Goal: Information Seeking & Learning: Find specific fact

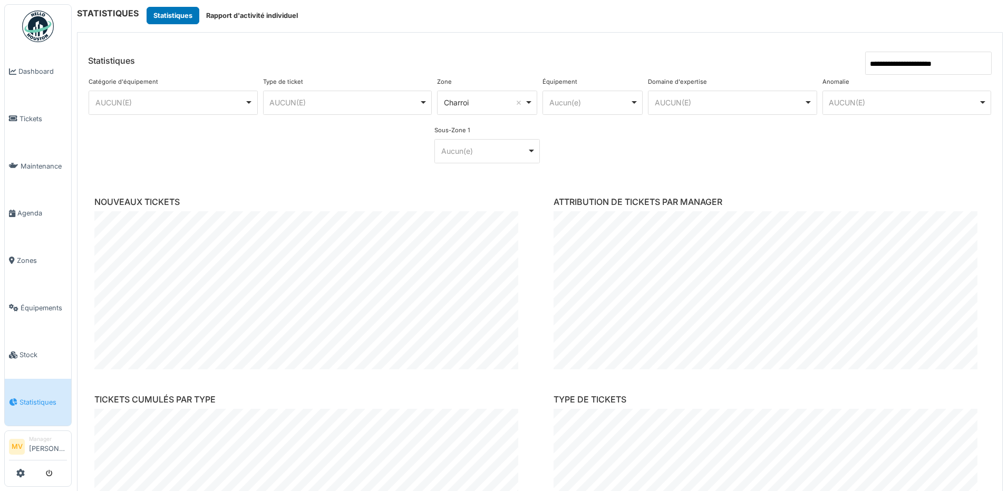
scroll to position [281, 0]
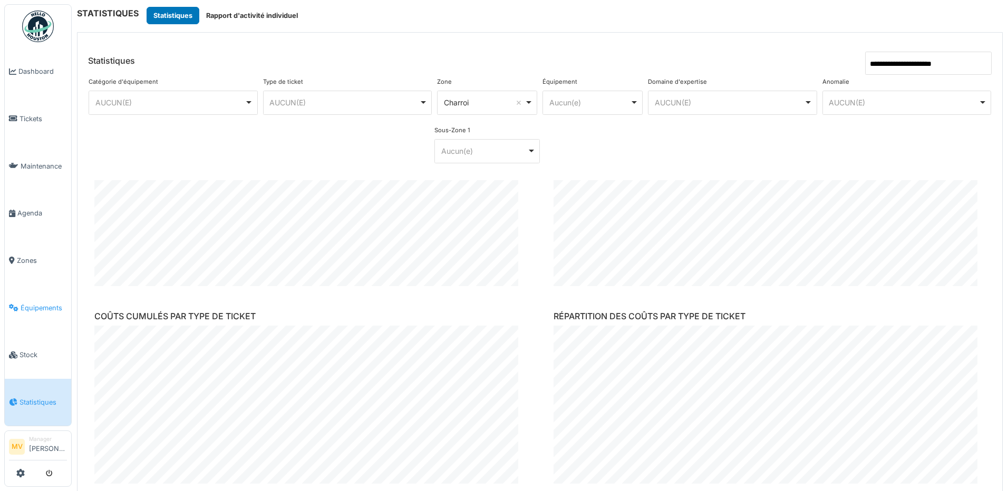
click at [24, 311] on span "Équipements" at bounding box center [44, 308] width 46 height 10
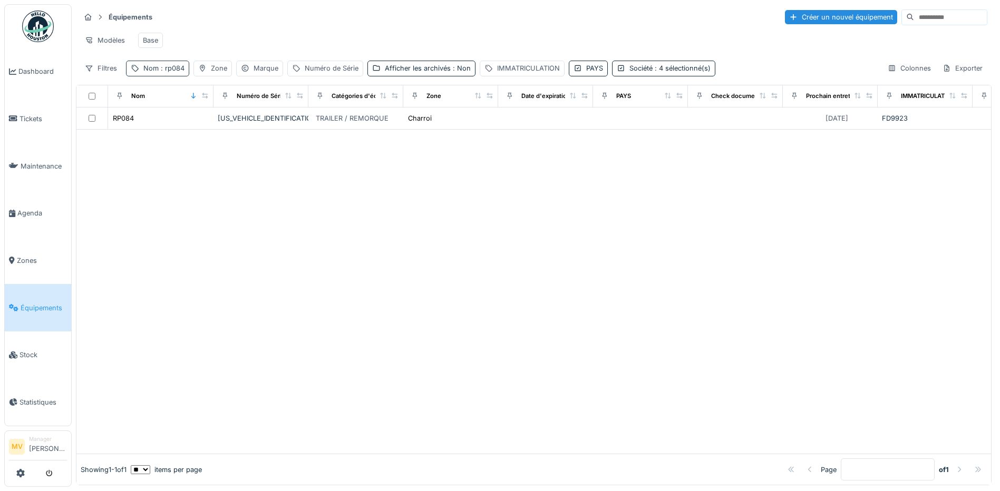
click at [159, 72] on span ": rp084" at bounding box center [172, 68] width 26 height 8
click at [194, 130] on input "*****" at bounding box center [183, 127] width 105 height 22
type input "*"
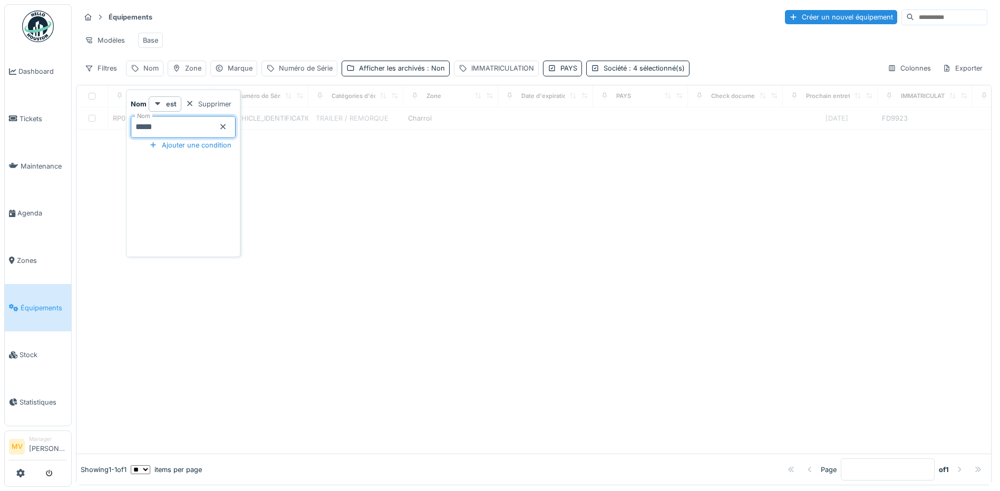
type input "*****"
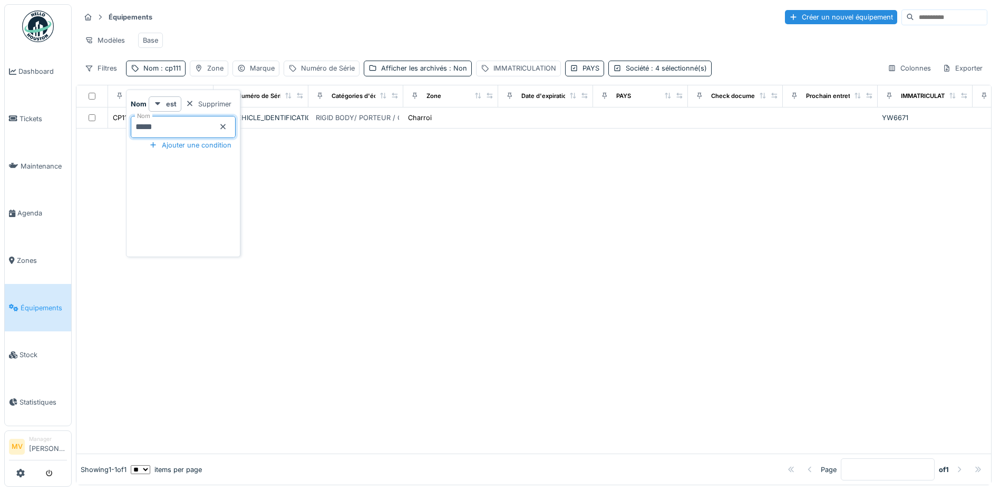
click at [512, 15] on div "Équipements Créer un nouvel équipement" at bounding box center [533, 16] width 907 height 17
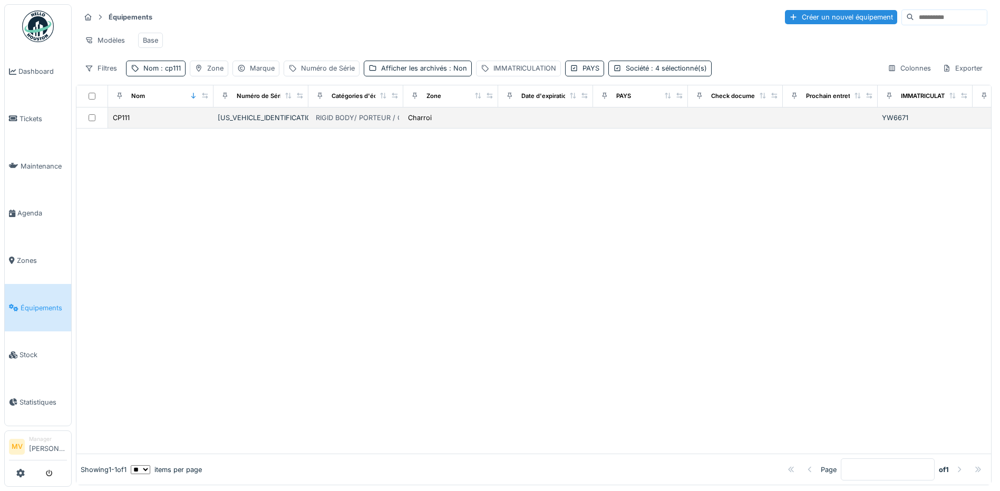
click at [349, 123] on div "RIGID BODY/ PORTEUR / CAMION" at bounding box center [371, 118] width 110 height 10
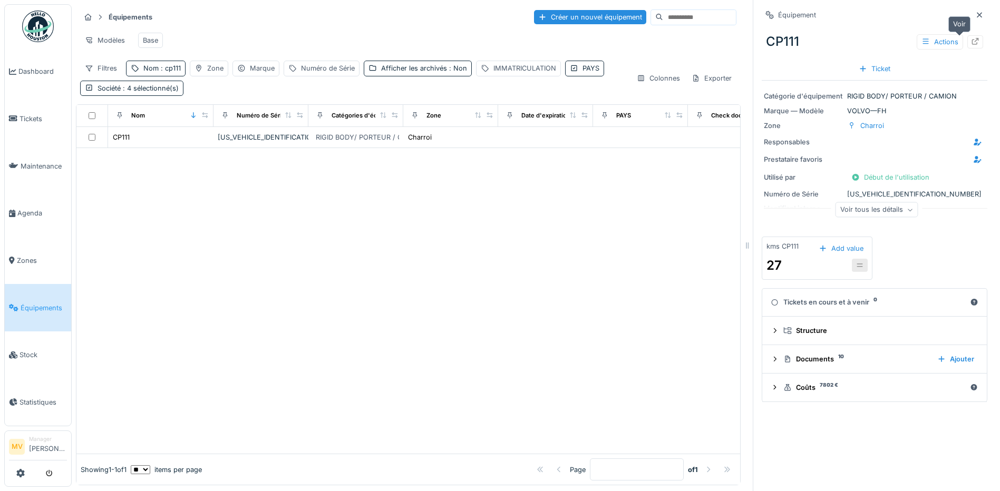
click at [971, 38] on icon at bounding box center [975, 41] width 8 height 7
click at [173, 70] on div "Nom : cp111" at bounding box center [156, 68] width 60 height 15
click at [185, 128] on input "*****" at bounding box center [183, 127] width 105 height 22
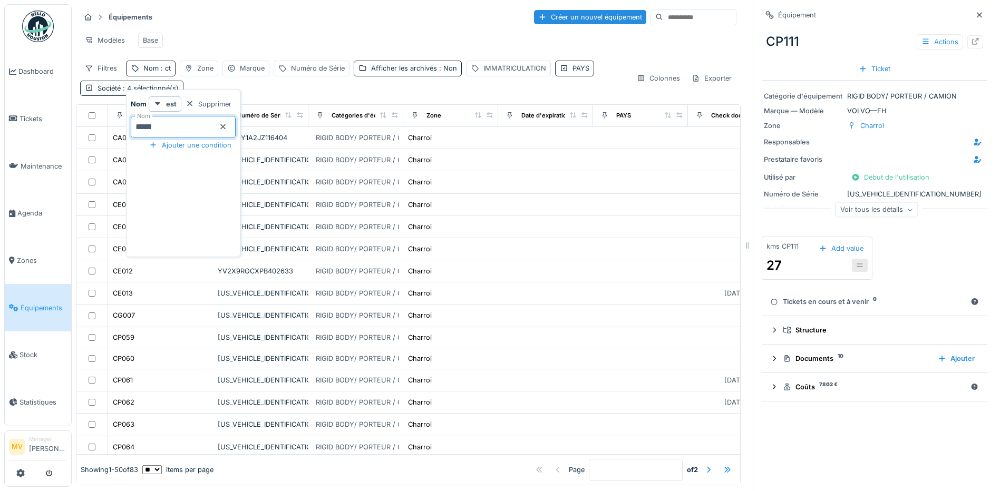
type input "*****"
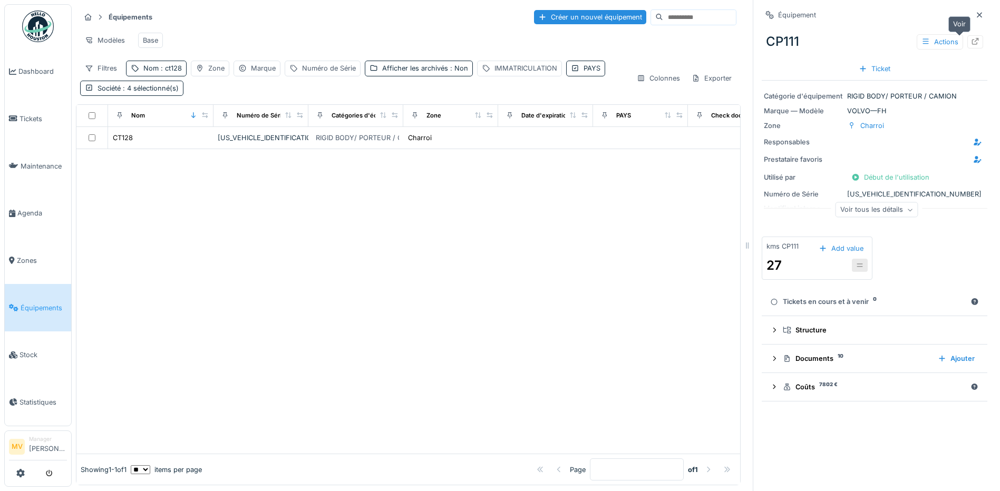
click at [971, 44] on icon at bounding box center [975, 41] width 8 height 7
click at [389, 203] on div at bounding box center [407, 301] width 663 height 305
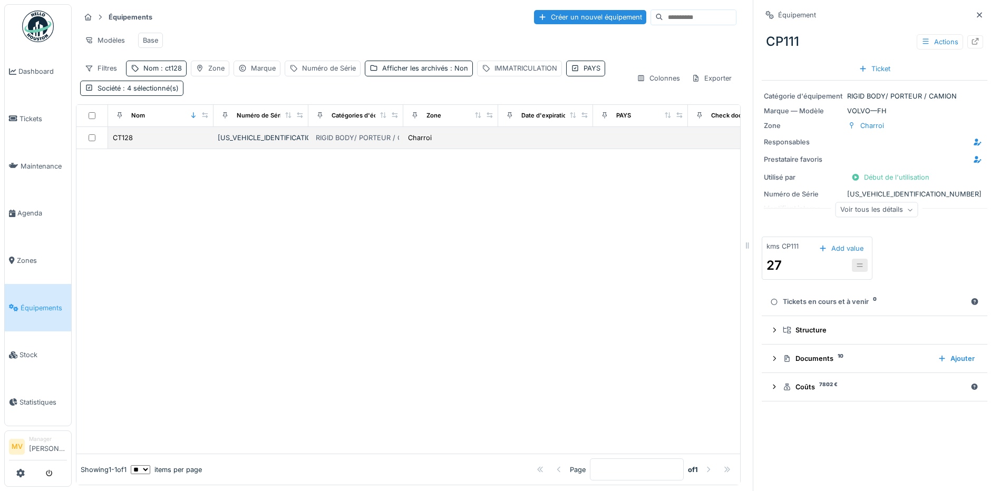
click at [277, 143] on div "[US_VEHICLE_IDENTIFICATION_NUMBER]" at bounding box center [261, 138] width 86 height 10
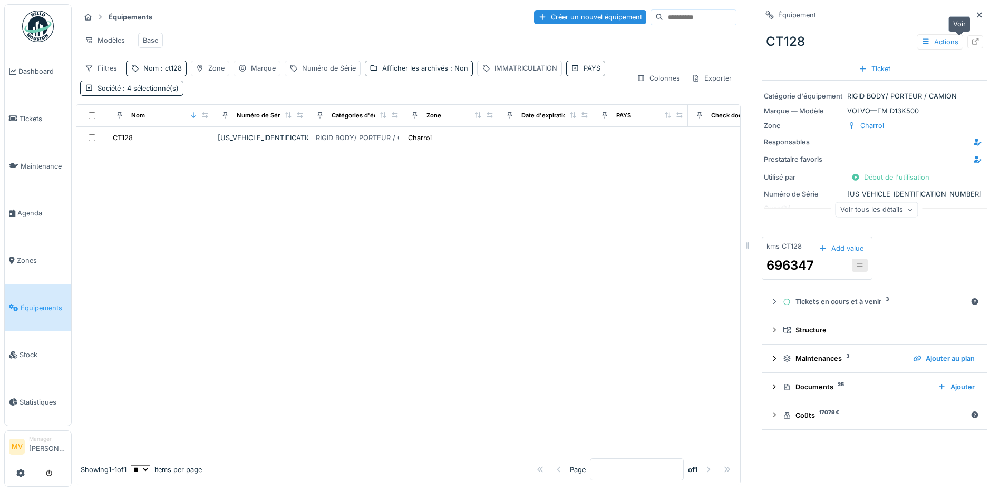
click at [971, 39] on icon at bounding box center [975, 41] width 8 height 7
click at [154, 73] on div "Nom : ct128" at bounding box center [162, 68] width 38 height 10
click at [161, 127] on input "*****" at bounding box center [183, 127] width 105 height 22
type input "****"
click at [374, 297] on div at bounding box center [407, 324] width 663 height 260
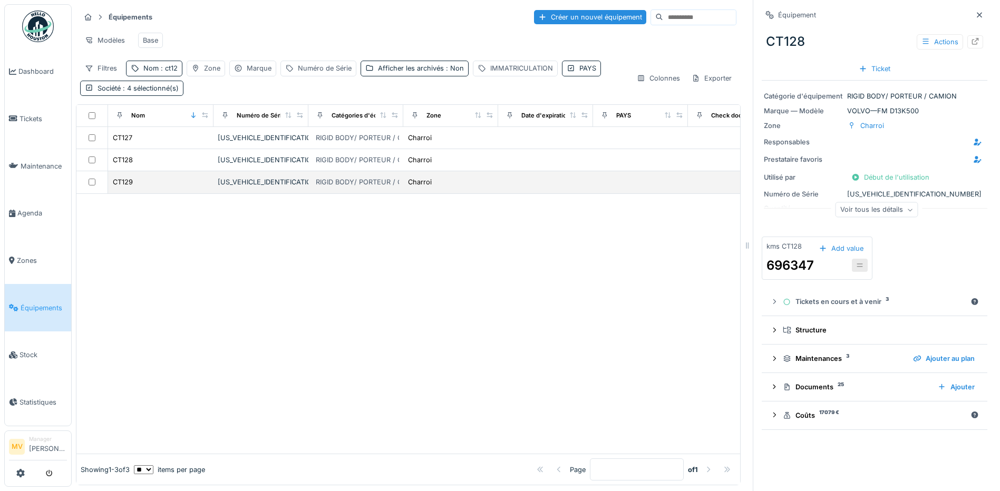
click at [263, 187] on div "[US_VEHICLE_IDENTIFICATION_NUMBER]" at bounding box center [261, 182] width 86 height 10
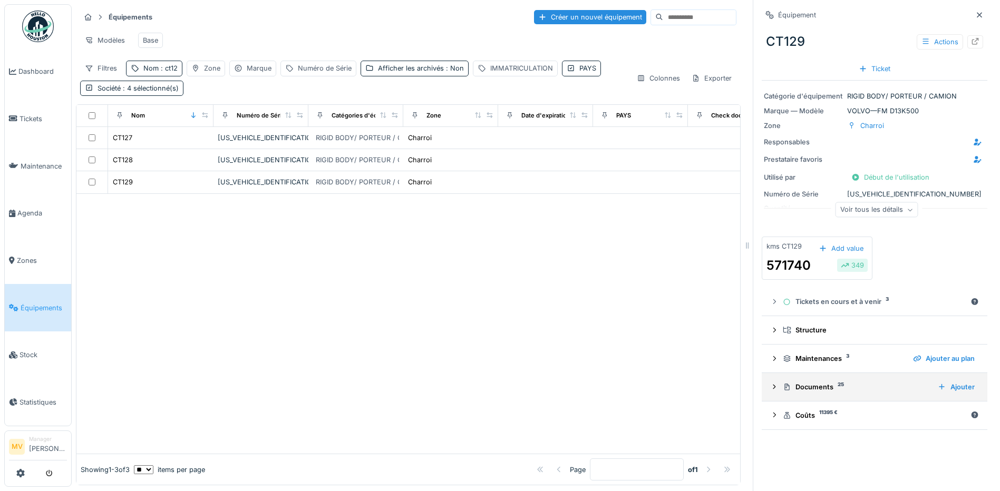
click at [806, 384] on div "Documents 25" at bounding box center [856, 387] width 146 height 10
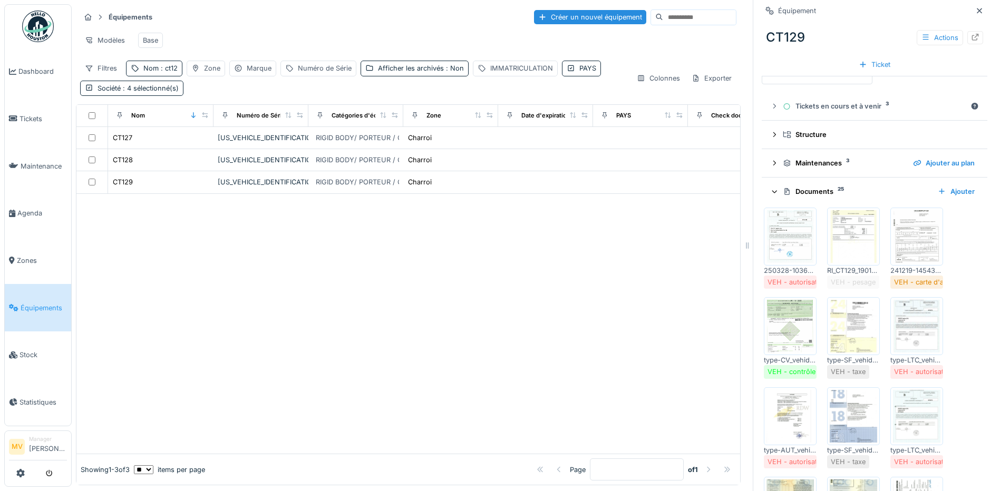
scroll to position [193, 0]
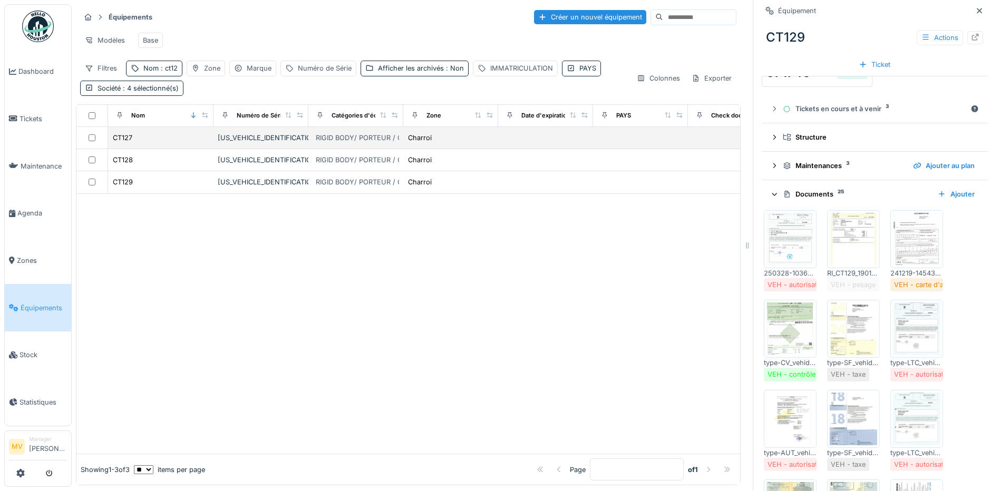
click at [243, 143] on div "[US_VEHICLE_IDENTIFICATION_NUMBER]" at bounding box center [261, 138] width 86 height 10
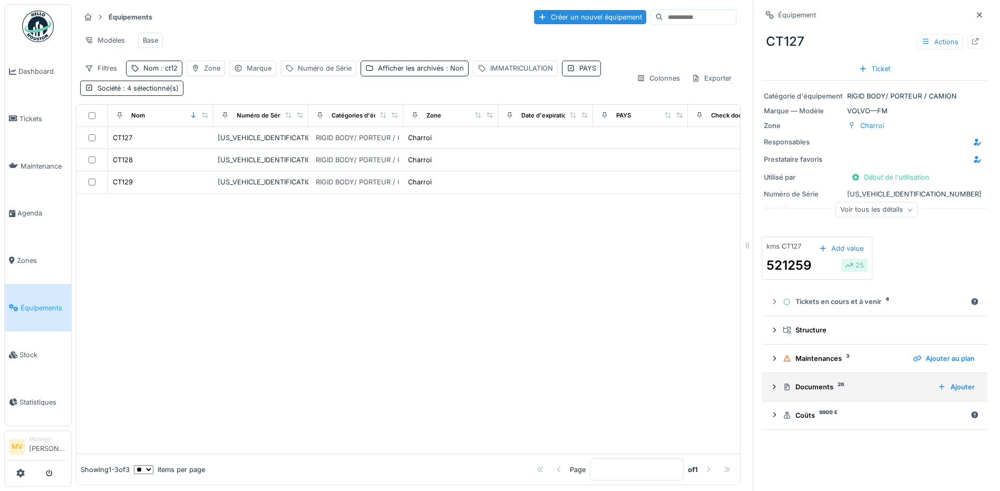
click at [837, 385] on sup "26" at bounding box center [840, 385] width 6 height 0
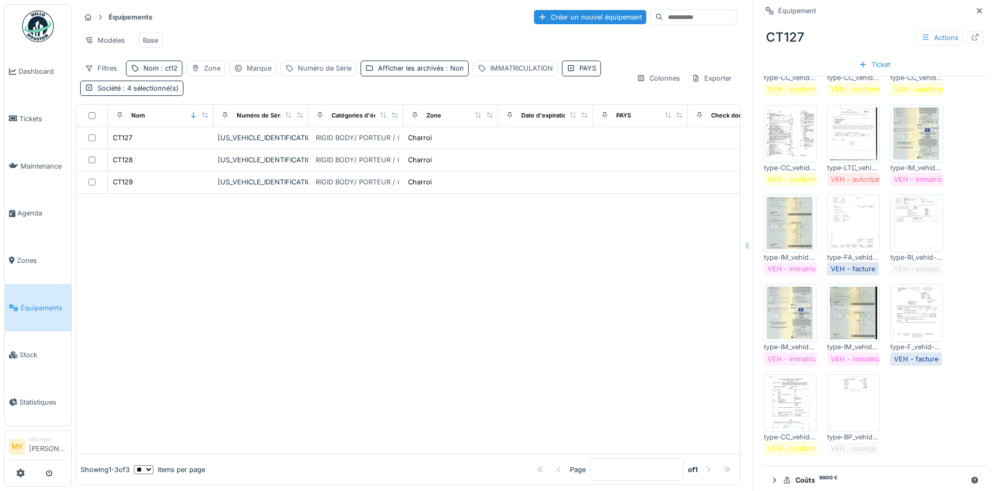
scroll to position [716, 0]
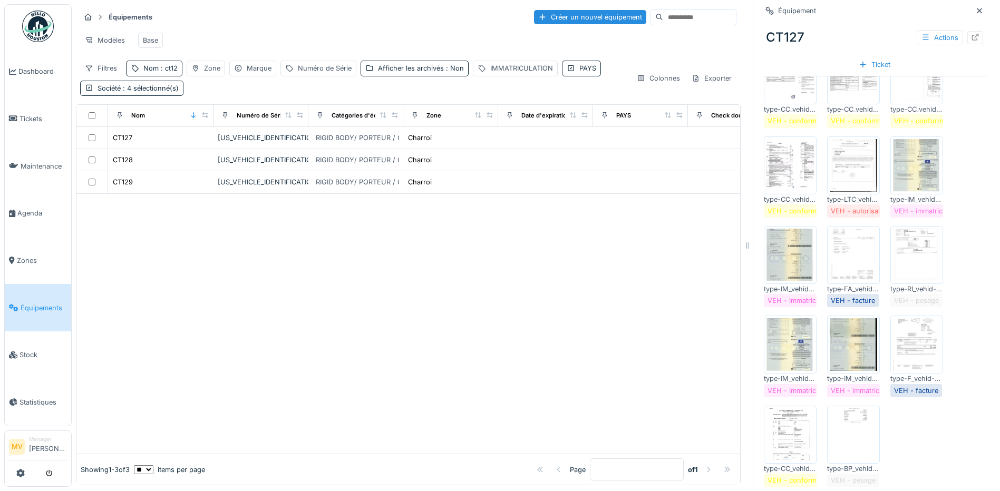
click at [861, 435] on img at bounding box center [852, 434] width 47 height 53
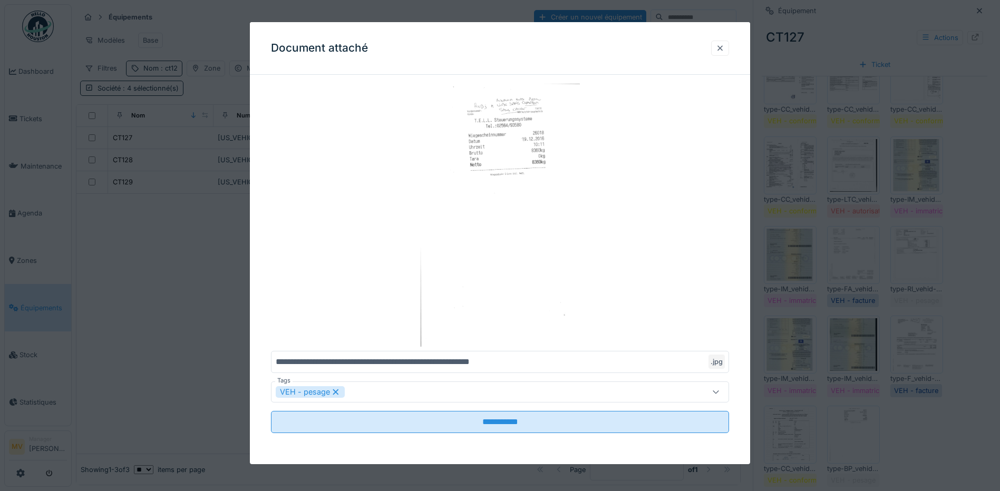
click at [722, 48] on div at bounding box center [720, 48] width 8 height 10
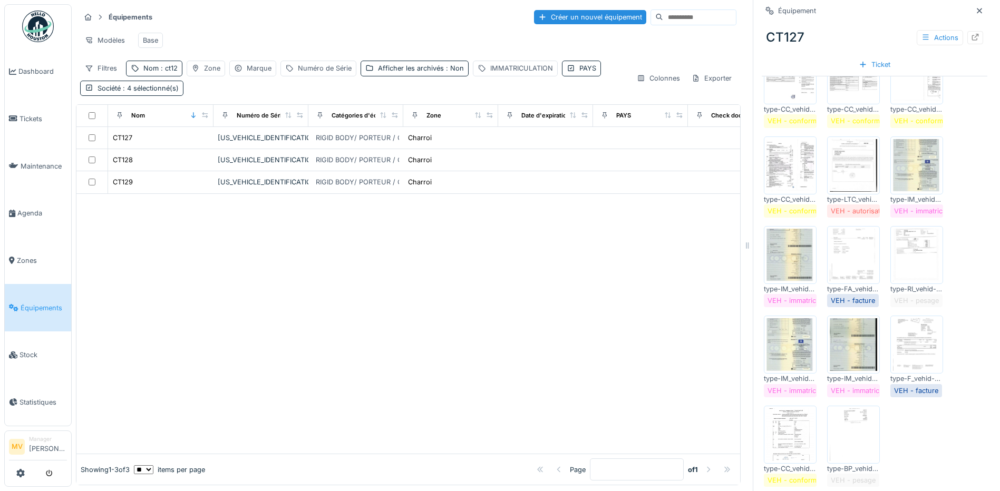
click at [665, 291] on div at bounding box center [407, 324] width 663 height 260
click at [976, 12] on icon at bounding box center [978, 10] width 5 height 5
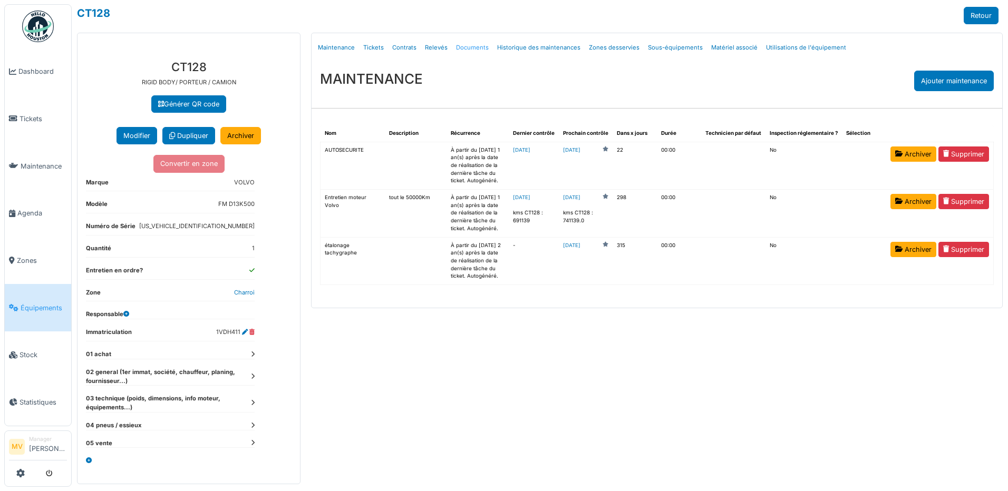
click at [460, 47] on link "Documents" at bounding box center [472, 47] width 41 height 25
select select "***"
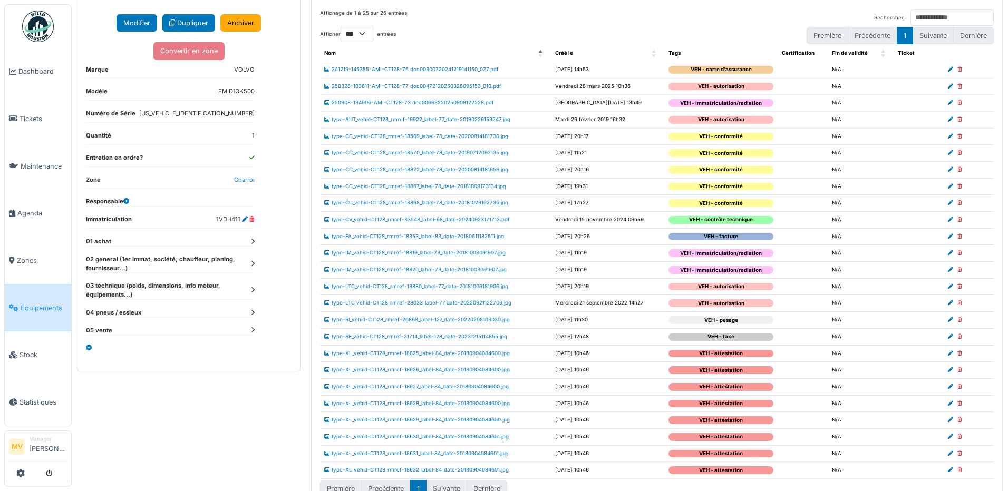
scroll to position [135, 0]
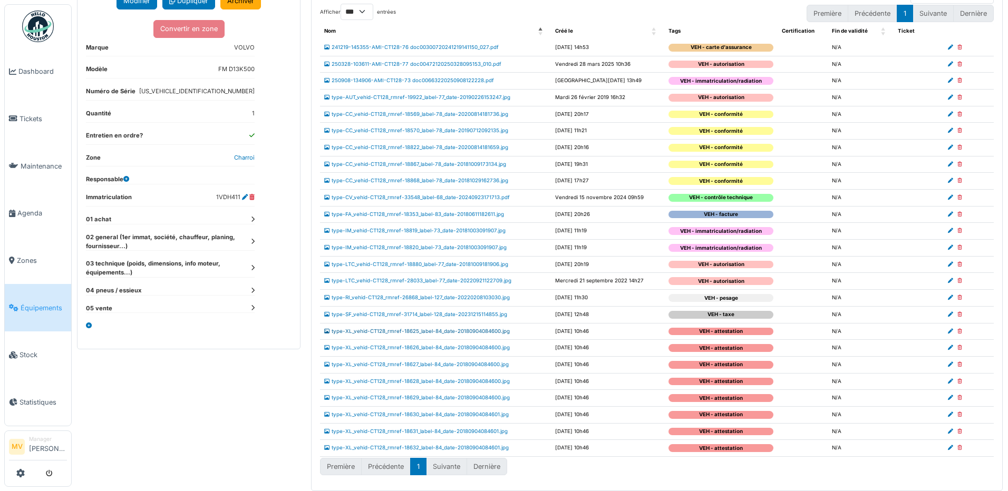
click at [450, 330] on link "type-XL_vehid-CT128_rmref-18625_label-84_date-20180904084600.jpg" at bounding box center [416, 331] width 185 height 6
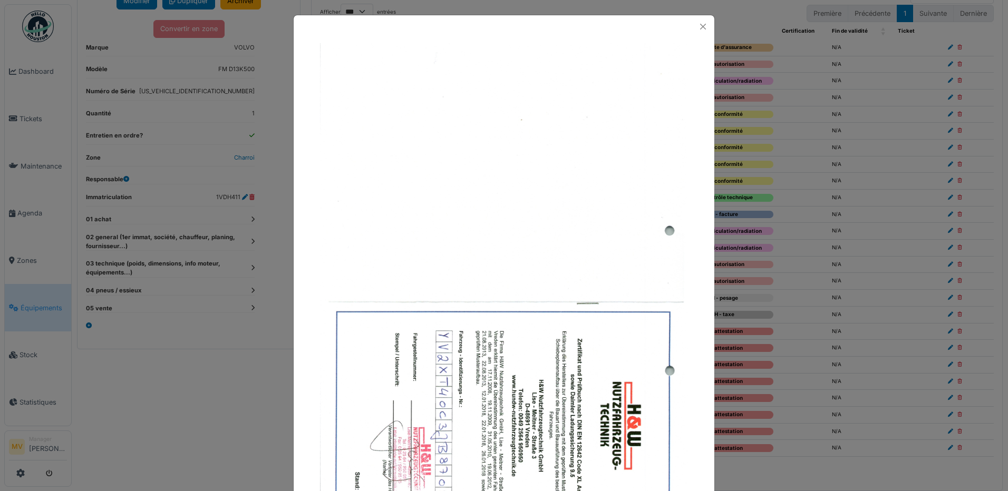
scroll to position [106, 0]
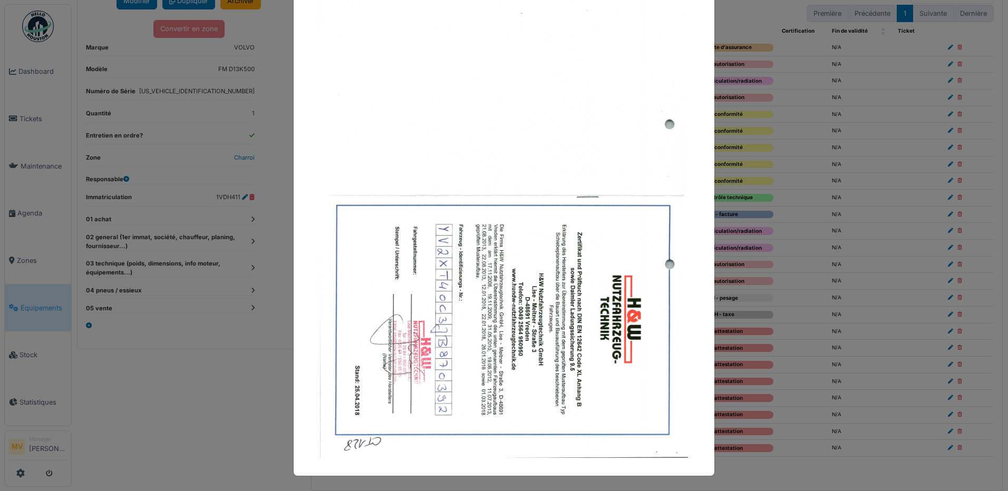
click at [807, 190] on div at bounding box center [504, 245] width 1008 height 491
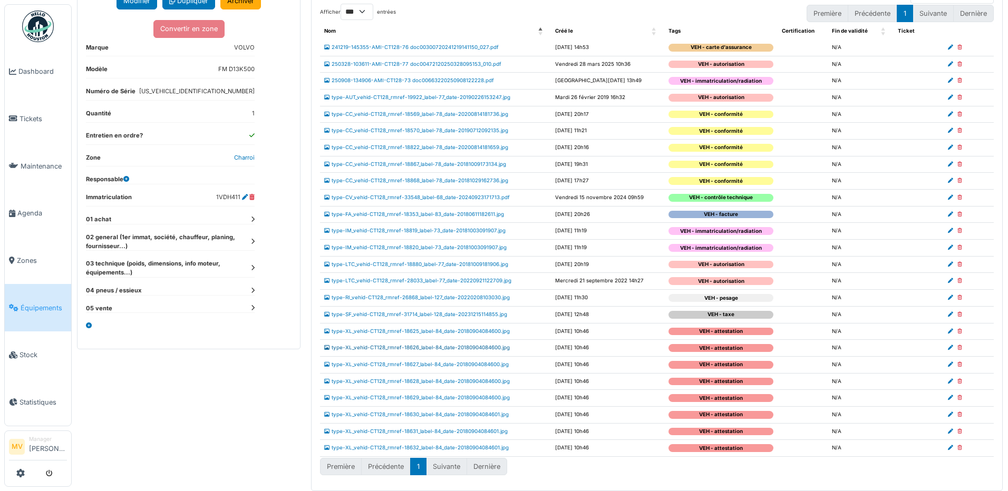
click at [484, 348] on link "type-XL_vehid-CT128_rmref-18626_label-84_date-20180904084600.jpg" at bounding box center [416, 348] width 185 height 6
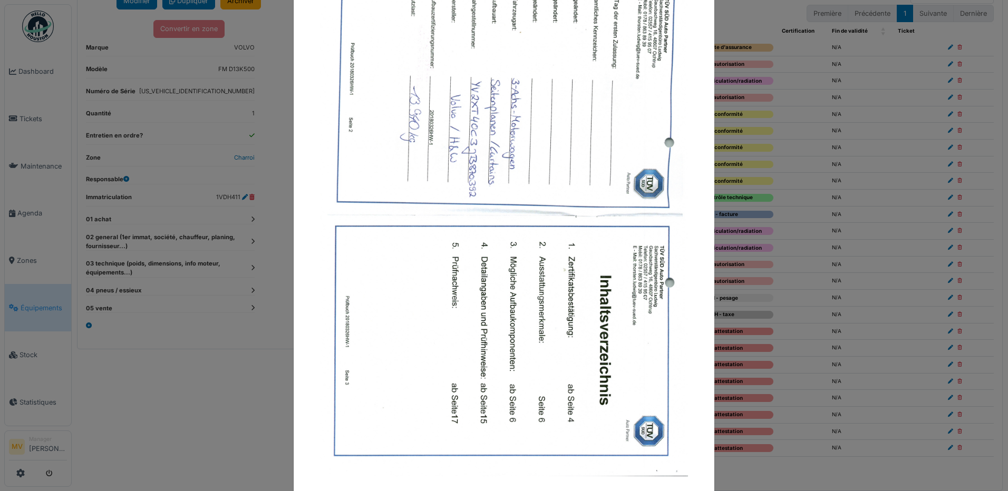
scroll to position [106, 0]
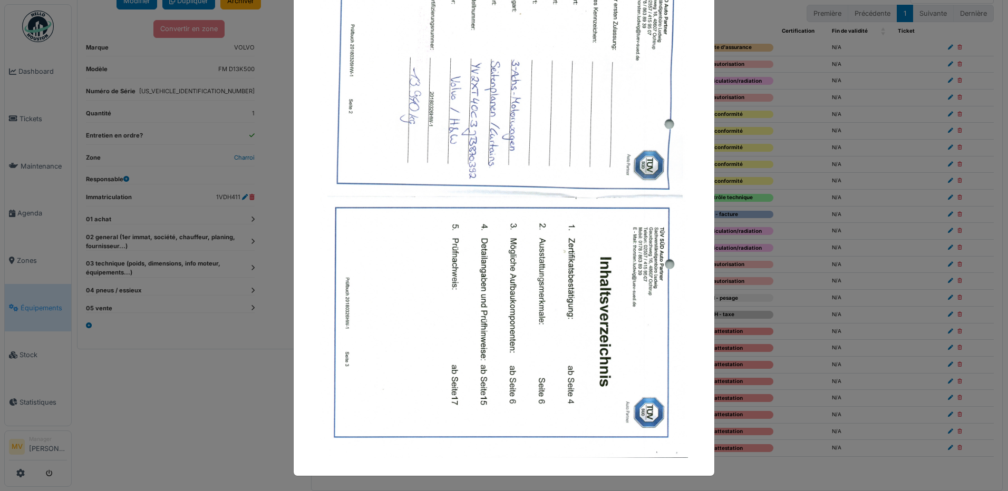
click at [738, 237] on div at bounding box center [504, 245] width 1008 height 491
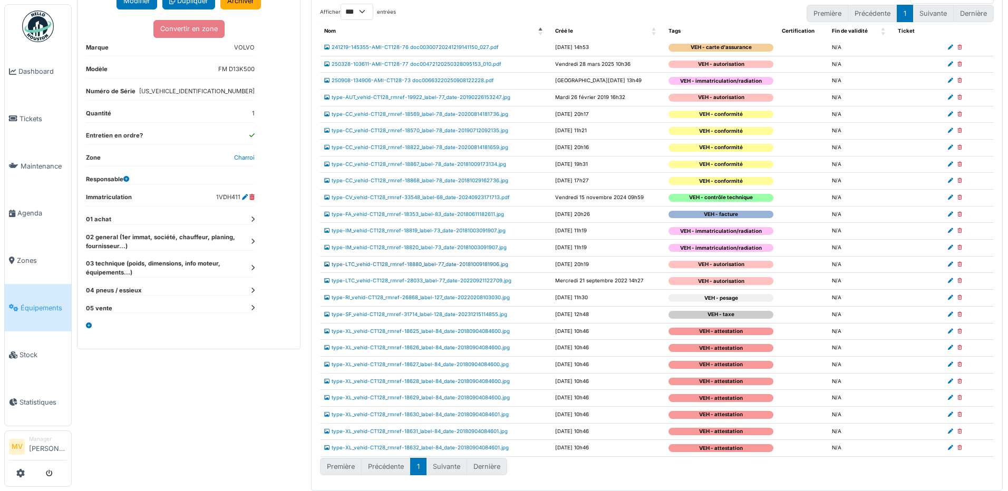
click at [481, 262] on link "type-LTC_vehid-CT128_rmref-18880_label-77_date-20181009181906.jpg" at bounding box center [416, 264] width 184 height 6
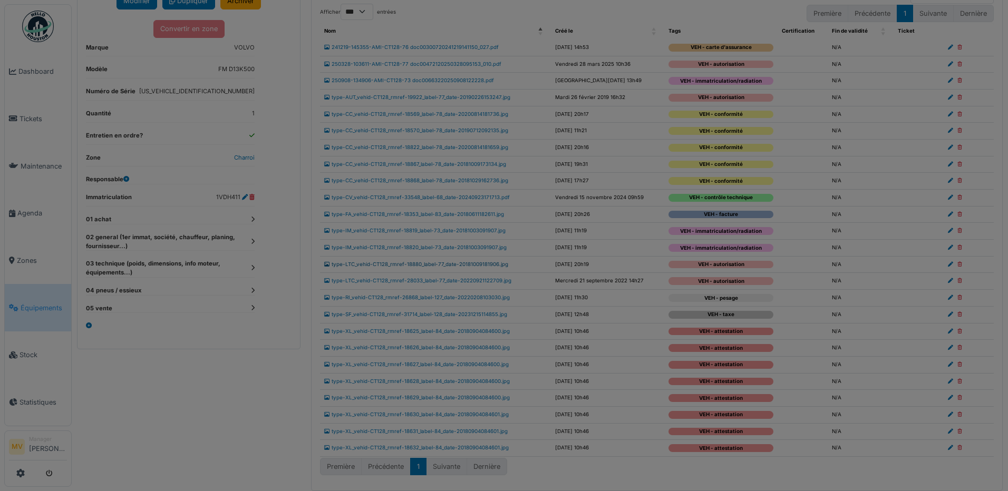
scroll to position [0, 0]
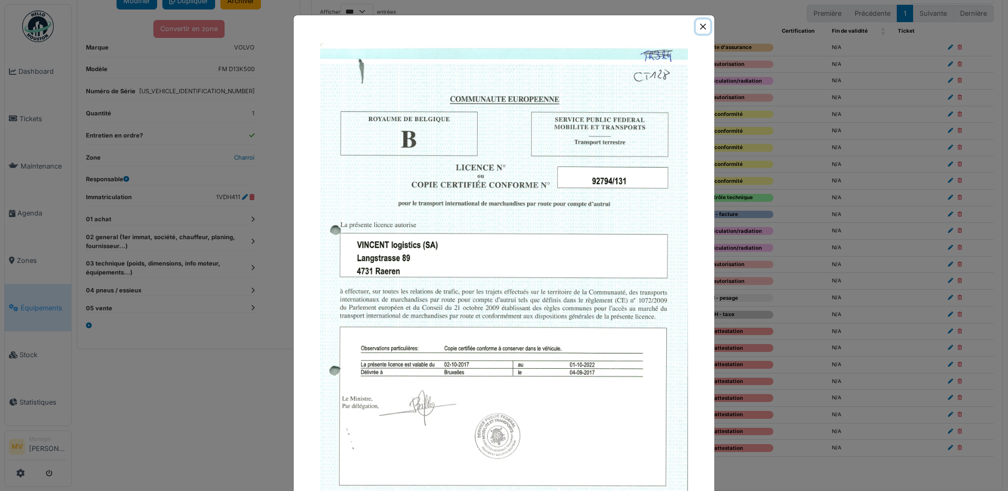
click at [700, 21] on button "Close" at bounding box center [703, 26] width 14 height 14
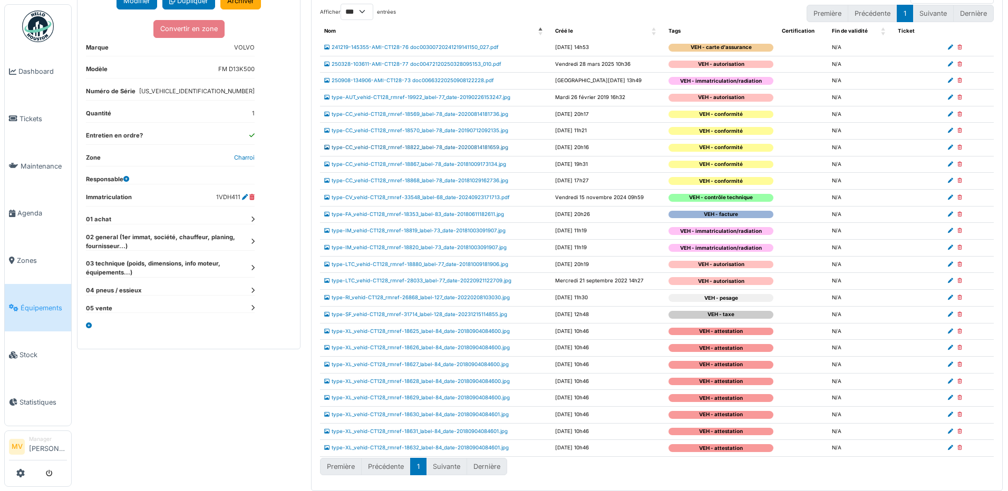
click at [465, 148] on link "type-CC_vehid-CT128_rmref-18822_label-78_date-20200814181659.jpg" at bounding box center [416, 147] width 184 height 6
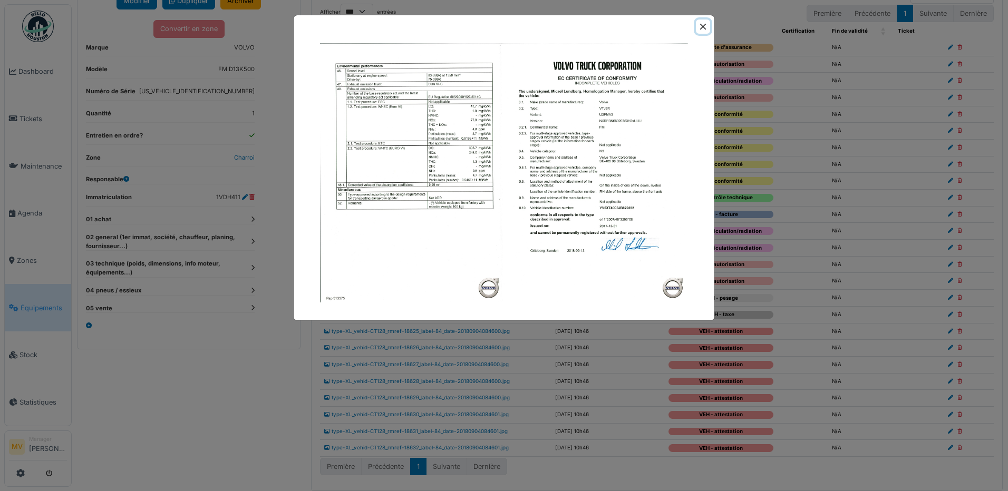
click at [700, 26] on button "Close" at bounding box center [703, 26] width 14 height 14
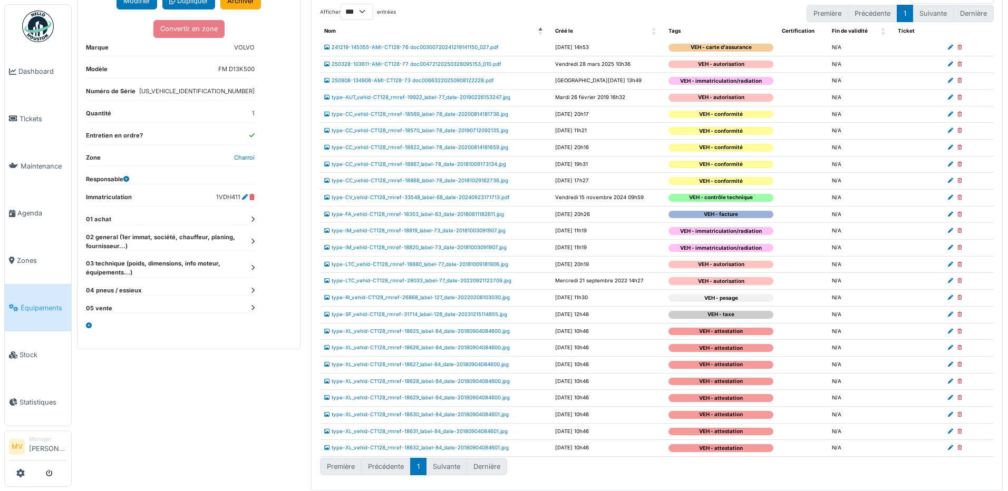
click at [494, 118] on td "type-CC_vehid-CT128_rmref-18569_label-78_date-20200814181736.jpg" at bounding box center [435, 114] width 231 height 17
click at [498, 114] on link "type-CC_vehid-CT128_rmref-18569_label-78_date-20200814181736.jpg" at bounding box center [416, 114] width 184 height 6
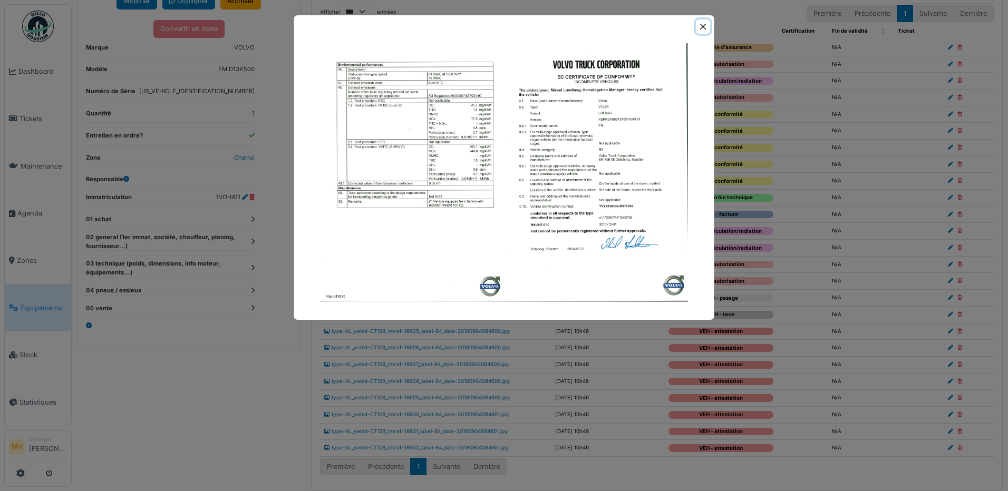
click at [696, 27] on button "Close" at bounding box center [703, 26] width 14 height 14
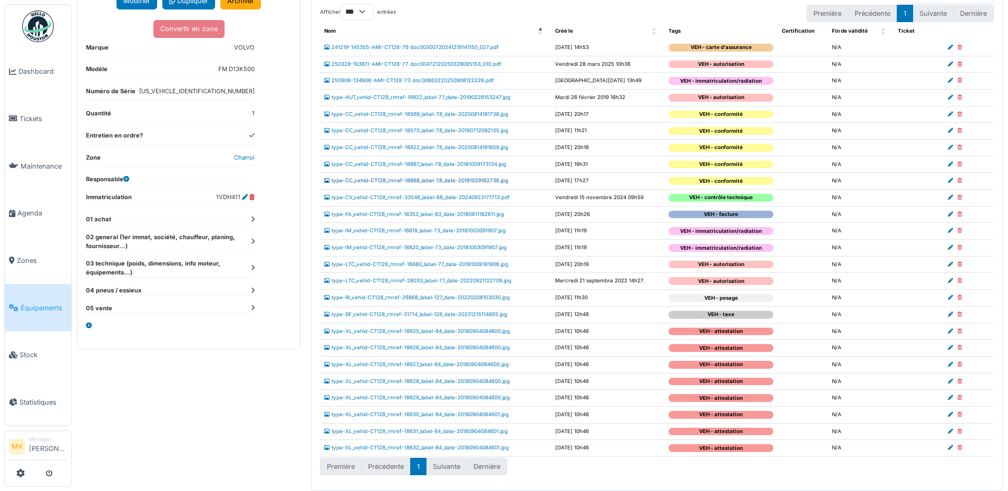
click at [495, 182] on link "type-CC_vehid-CT128_rmref-18868_label-78_date-20181029162736.jpg" at bounding box center [416, 181] width 184 height 6
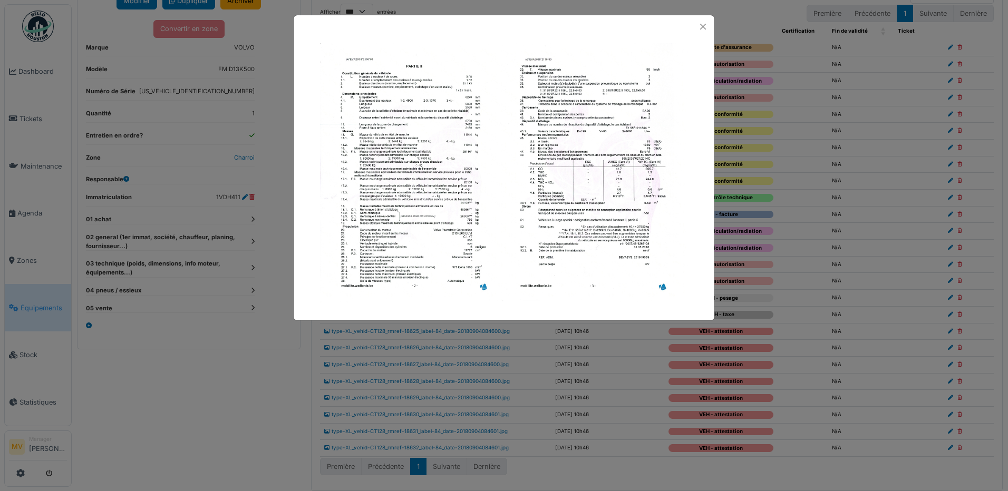
click at [703, 34] on div at bounding box center [504, 26] width 421 height 23
click at [703, 28] on button "Close" at bounding box center [703, 26] width 14 height 14
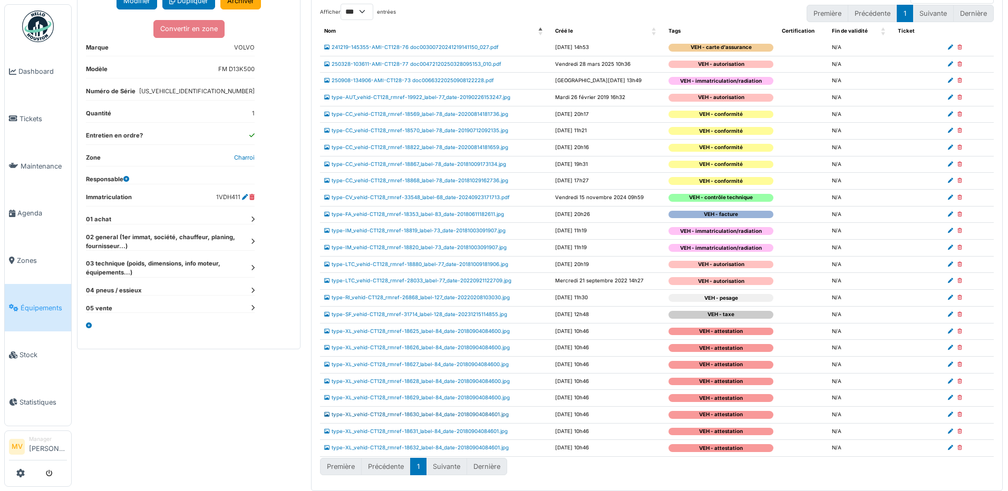
click at [477, 417] on link "type-XL_vehid-CT128_rmref-18630_label-84_date-20180904084601.jpg" at bounding box center [416, 415] width 184 height 6
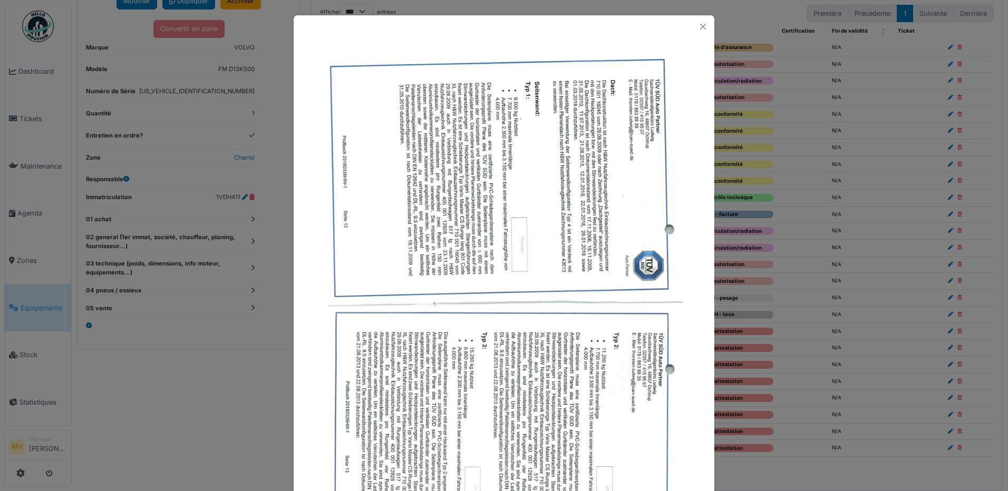
click at [864, 251] on div at bounding box center [504, 245] width 1008 height 491
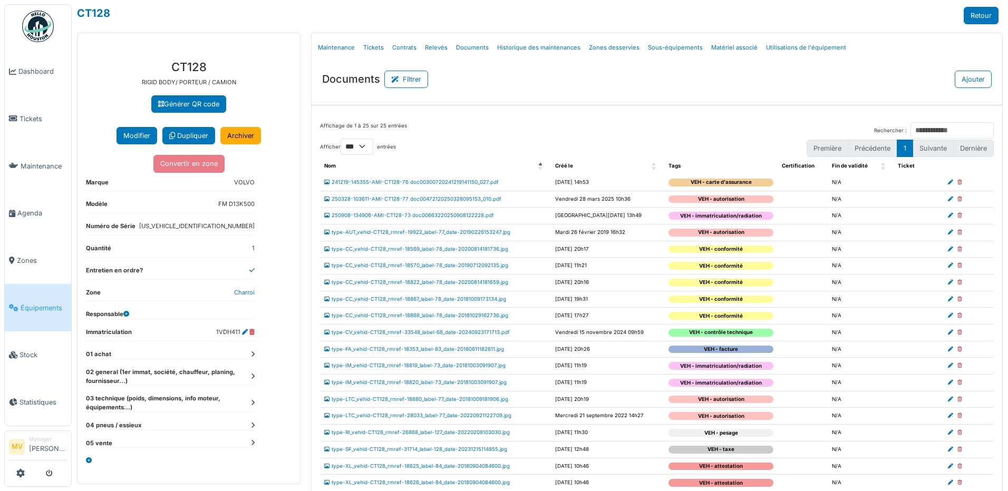
drag, startPoint x: 1007, startPoint y: 3, endPoint x: 1007, endPoint y: 127, distance: 124.4
click at [1007, 87] on html "Dashboard Tickets Maintenance Agenda Zones Équipements Stock Statistiques MV Ma…" at bounding box center [504, 245] width 1008 height 491
